Goal: Information Seeking & Learning: Learn about a topic

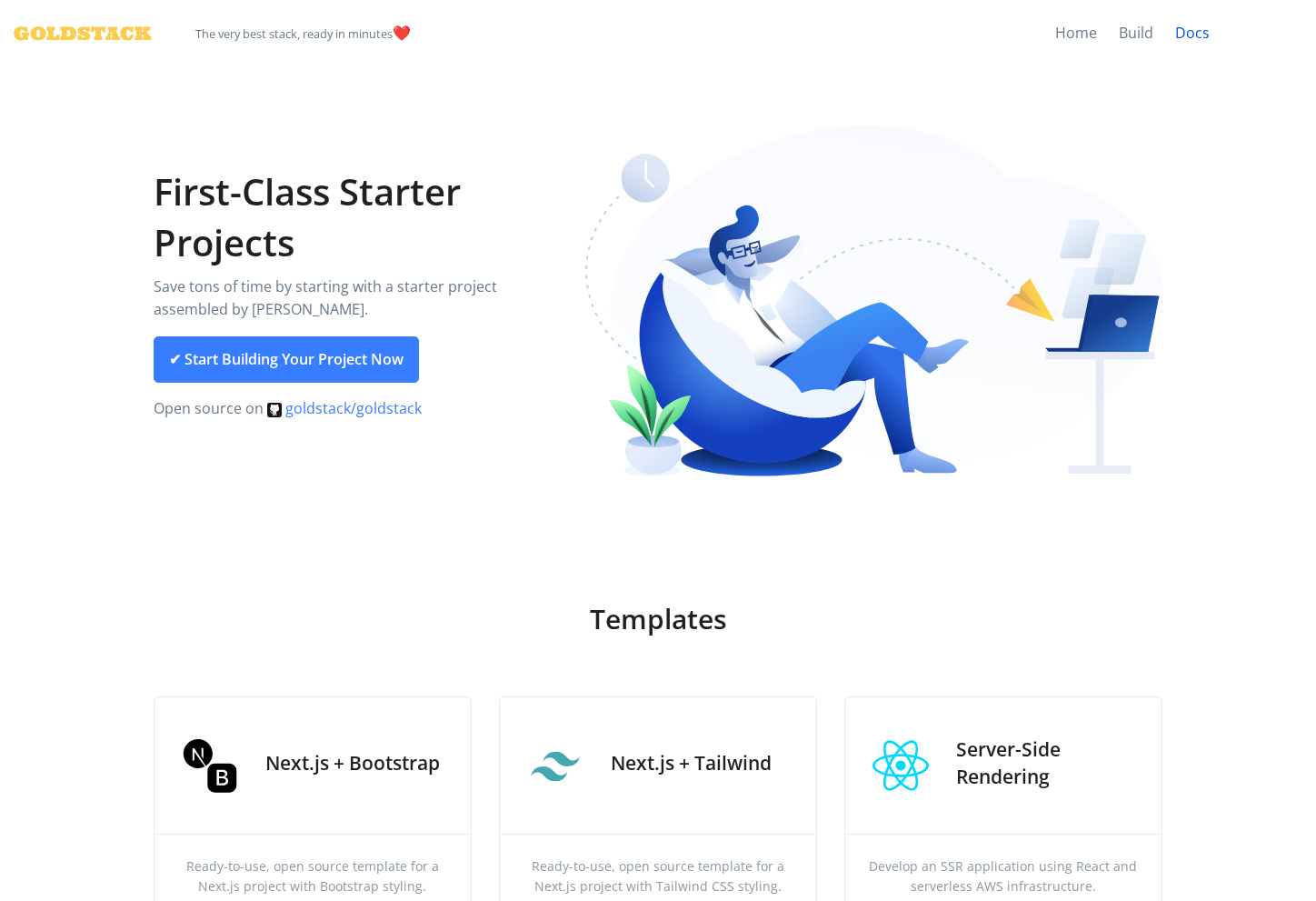
click at [1192, 32] on span "Docs" at bounding box center [1192, 32] width 34 height 20
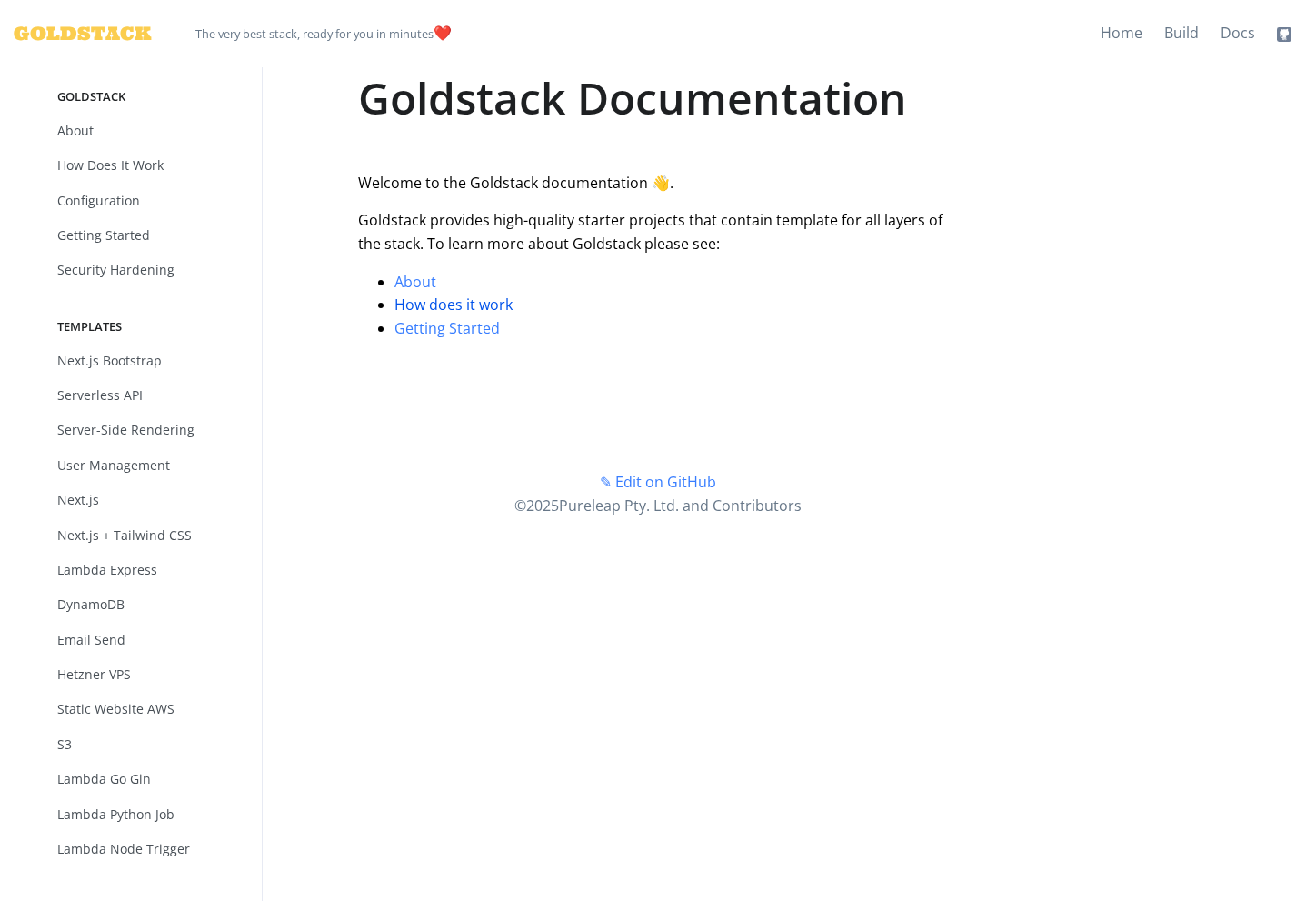
click at [453, 304] on span "How does it work" at bounding box center [453, 304] width 118 height 20
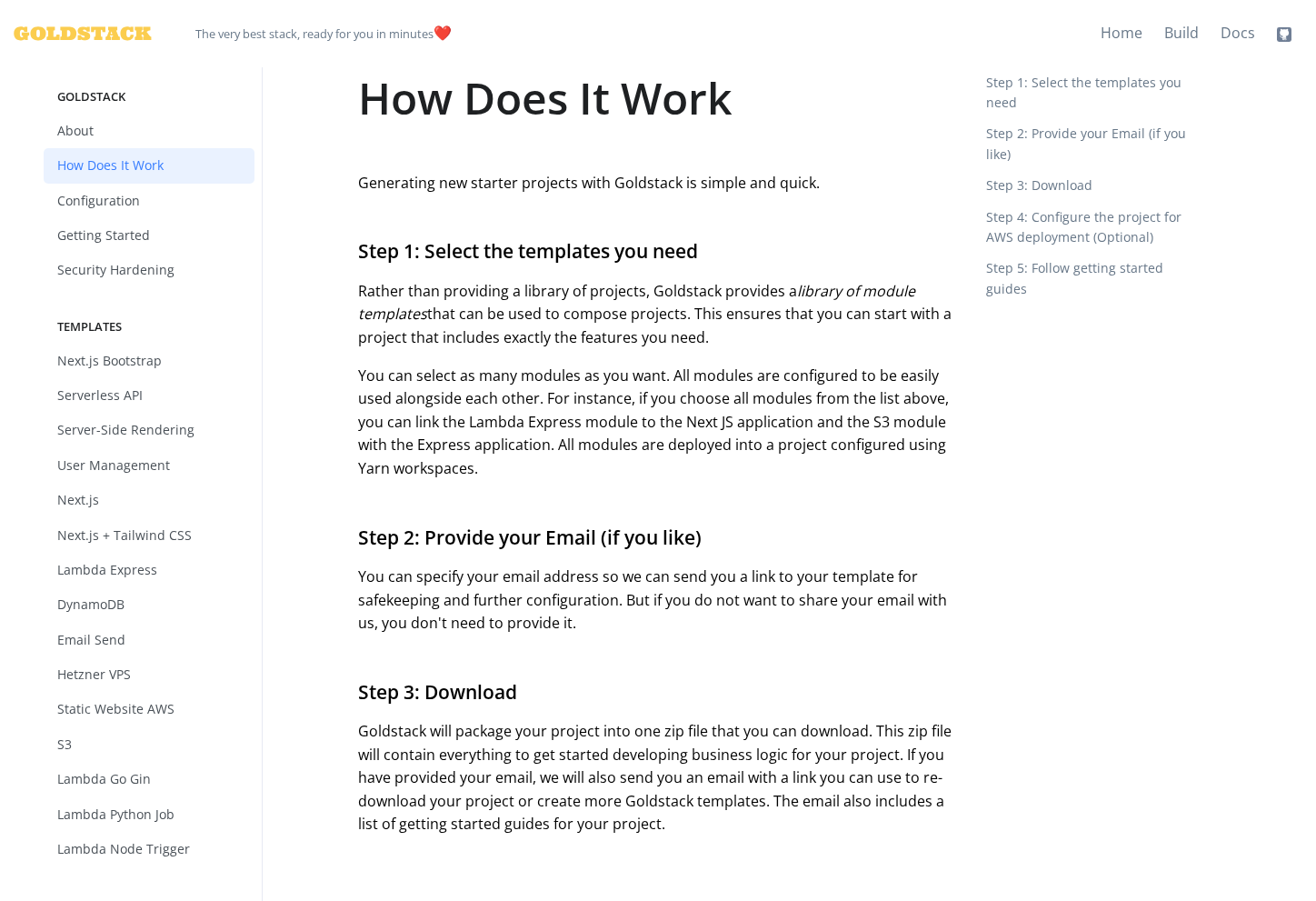
click at [149, 534] on span "Next.js + Tailwind CSS" at bounding box center [124, 534] width 134 height 18
